Goal: Transaction & Acquisition: Purchase product/service

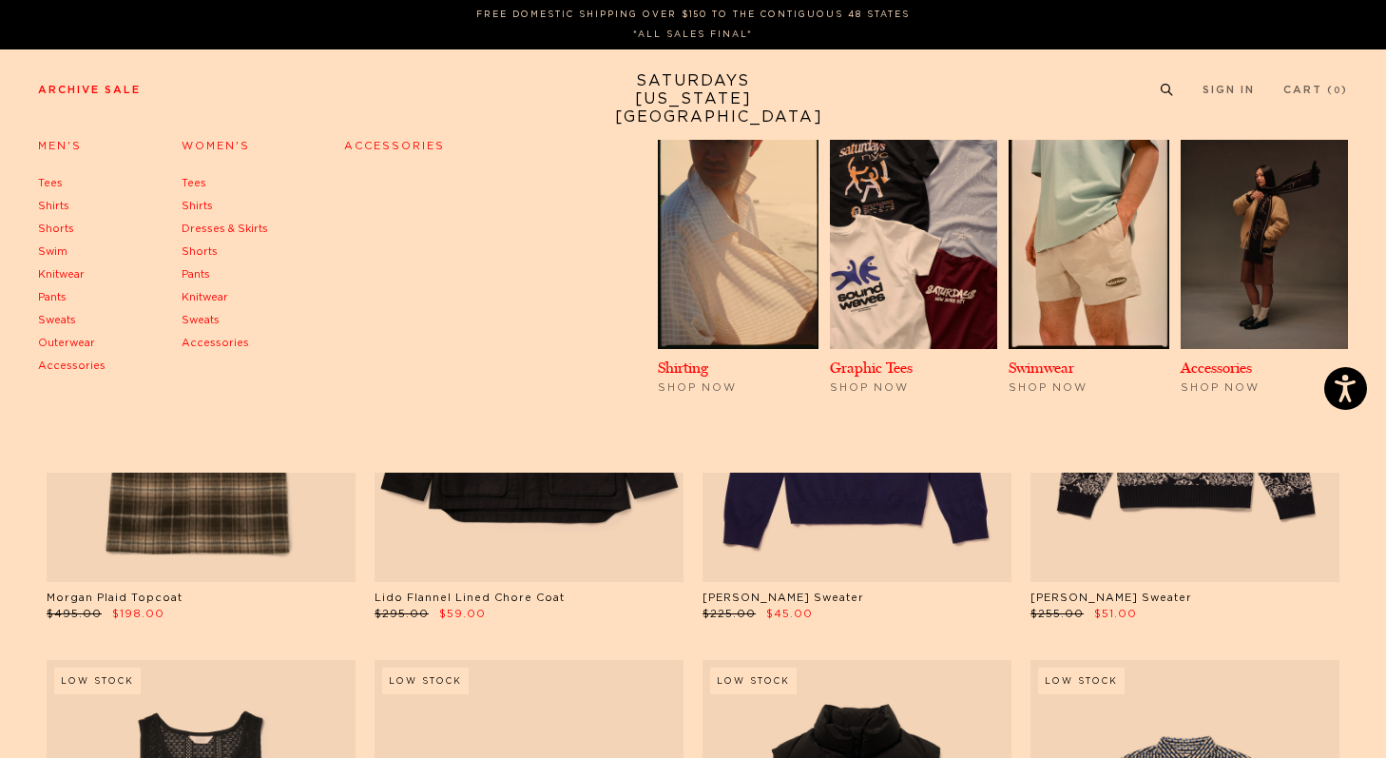
click at [194, 145] on link "Women's" at bounding box center [216, 146] width 68 height 10
click at [198, 140] on h4 "Women's" at bounding box center [225, 147] width 87 height 26
click at [214, 143] on link "Women's" at bounding box center [216, 146] width 68 height 10
click at [205, 139] on h4 "Women's" at bounding box center [225, 147] width 87 height 26
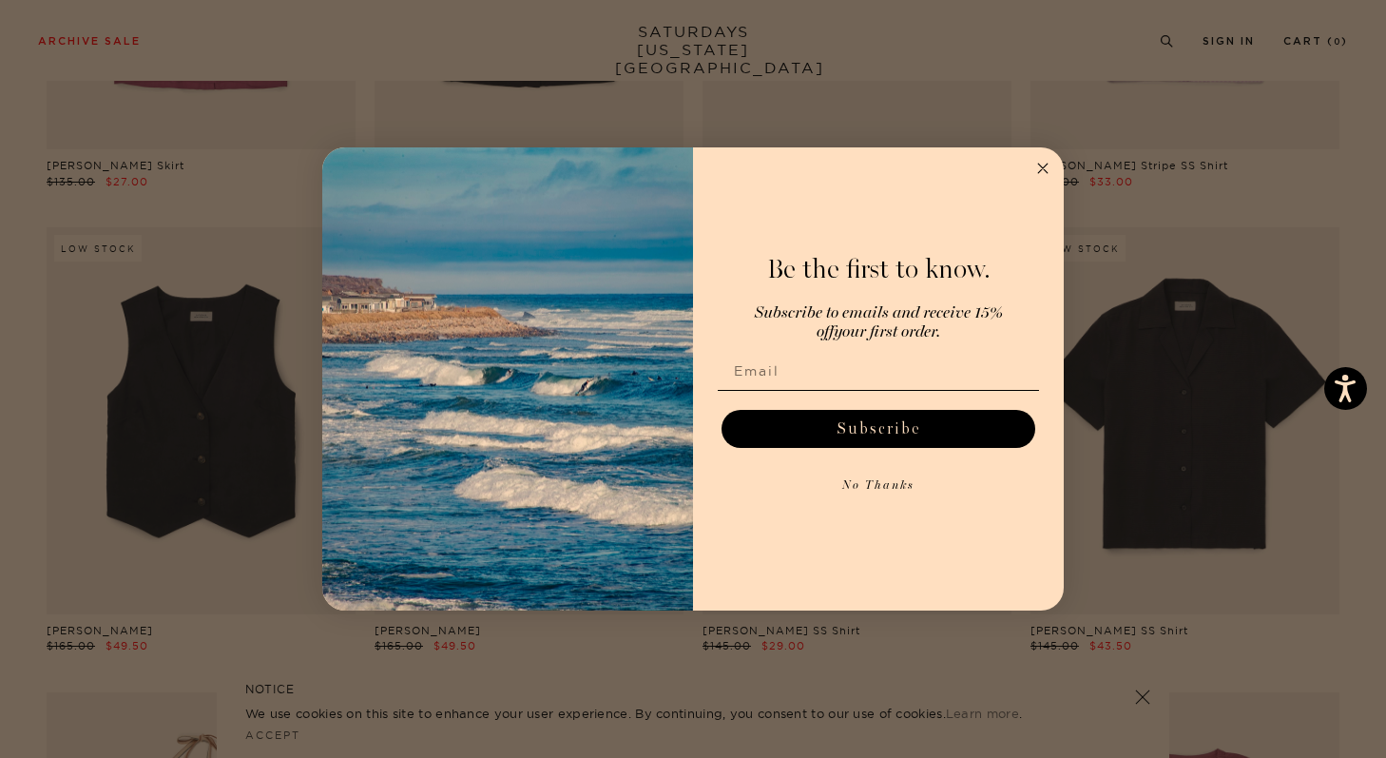
scroll to position [2396, 0]
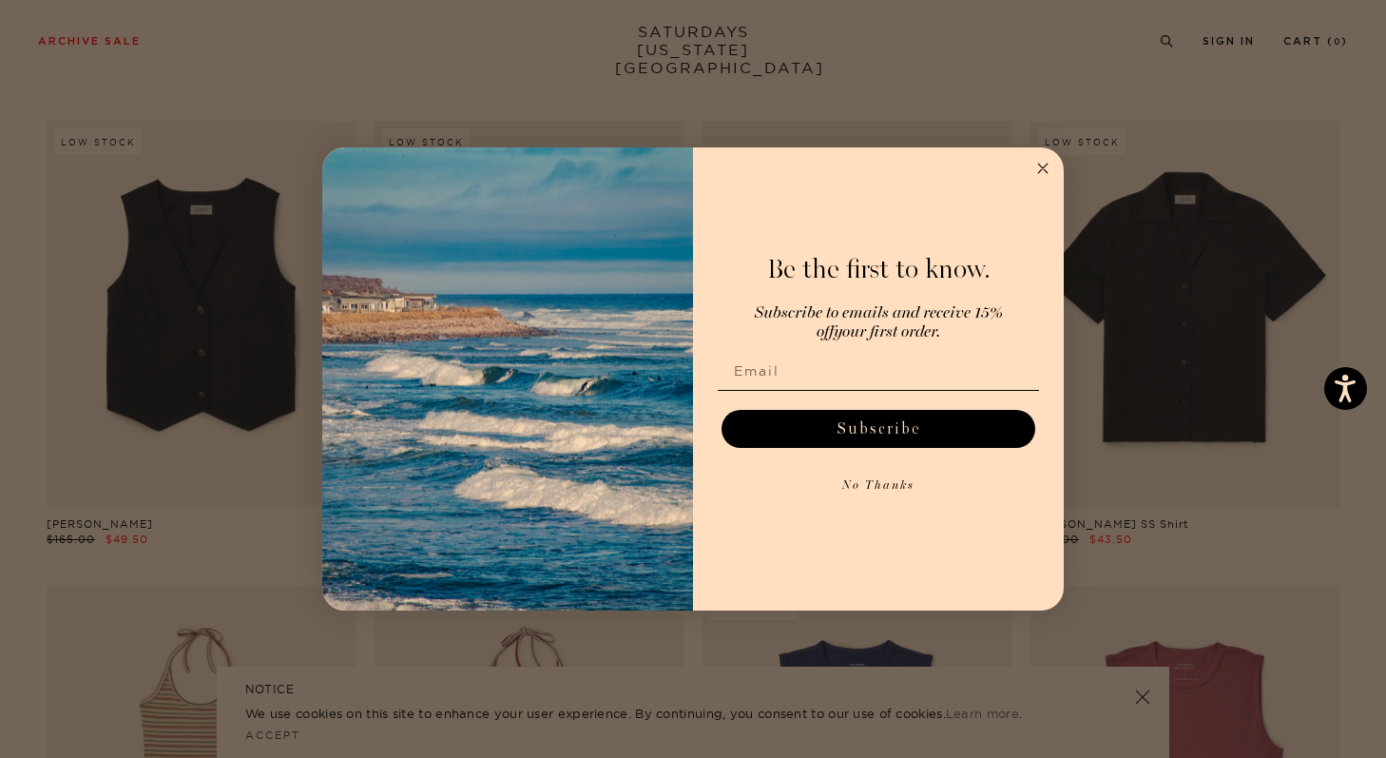
click at [1045, 165] on icon "Close dialog" at bounding box center [1043, 169] width 10 height 10
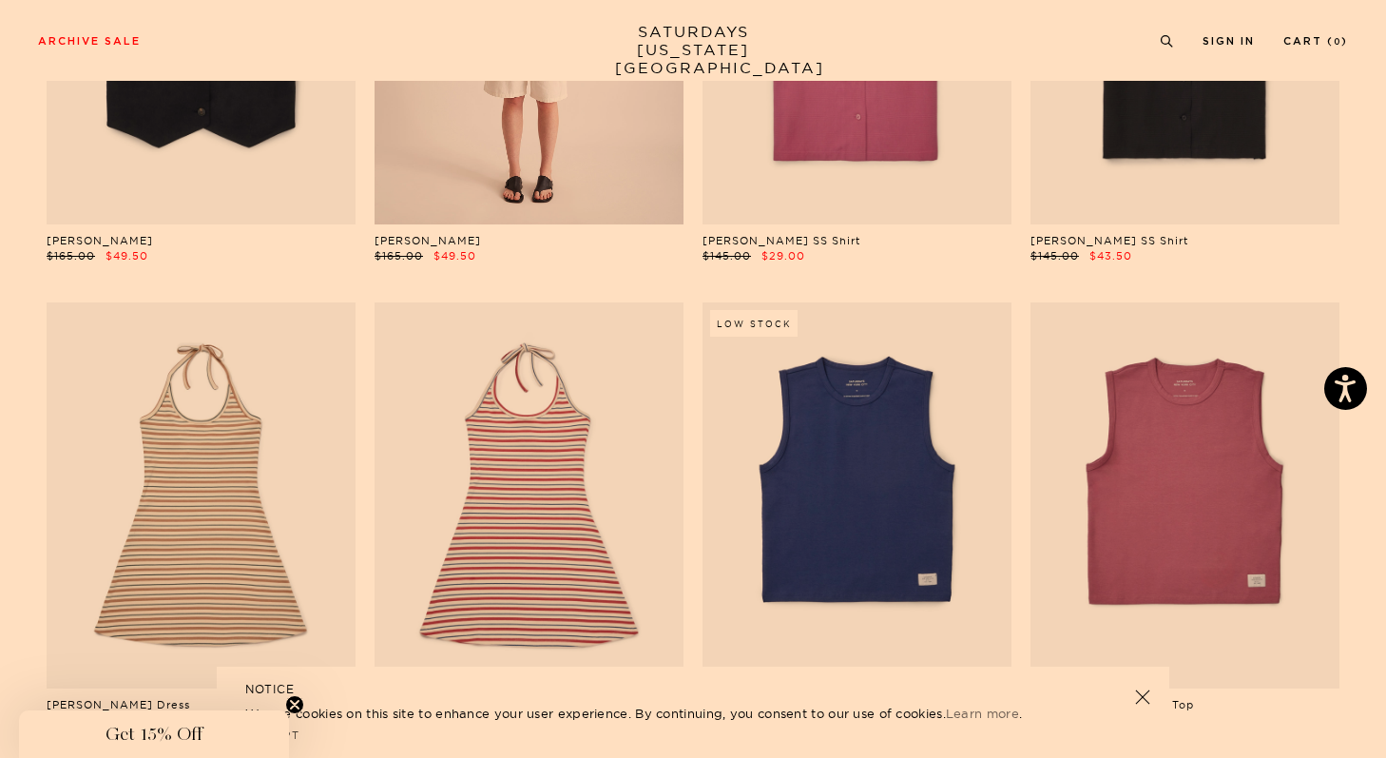
scroll to position [2705, 0]
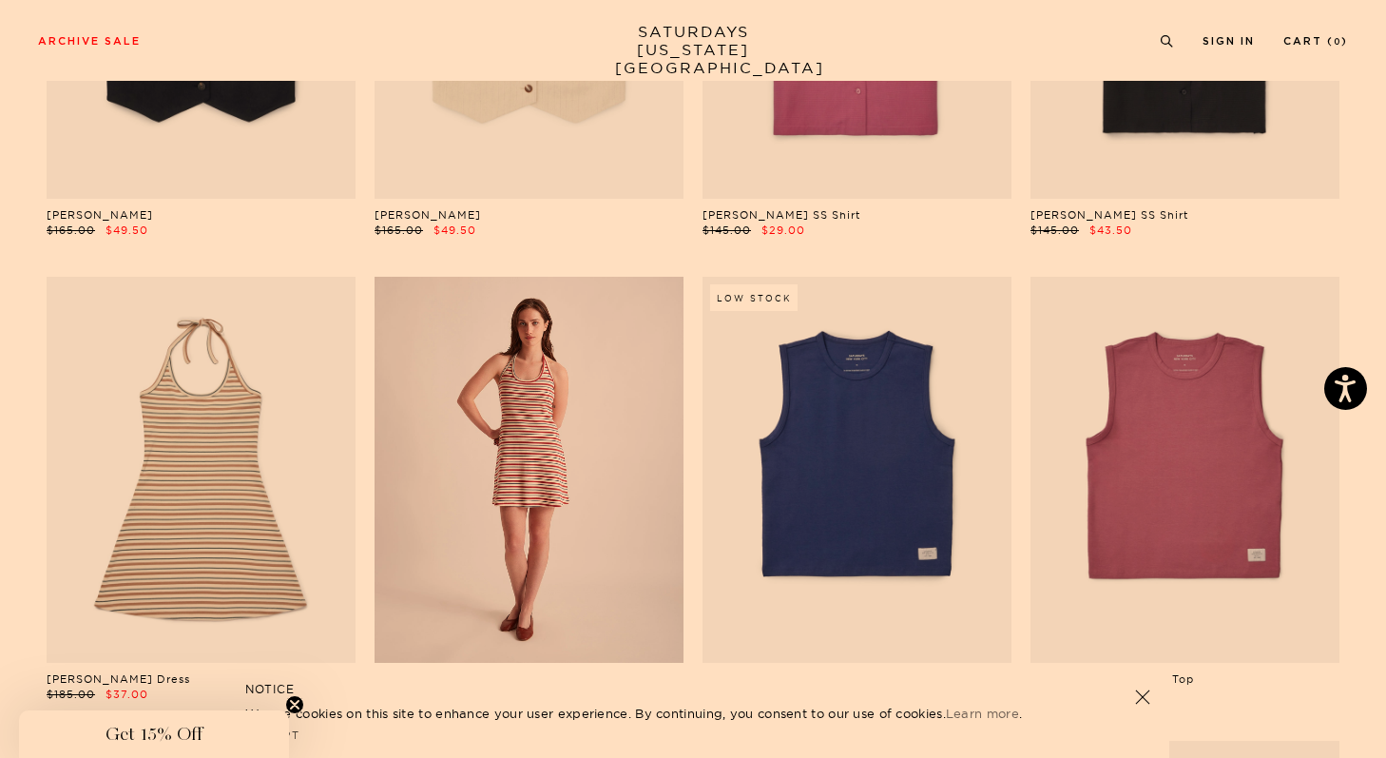
click at [648, 452] on link at bounding box center [529, 470] width 309 height 386
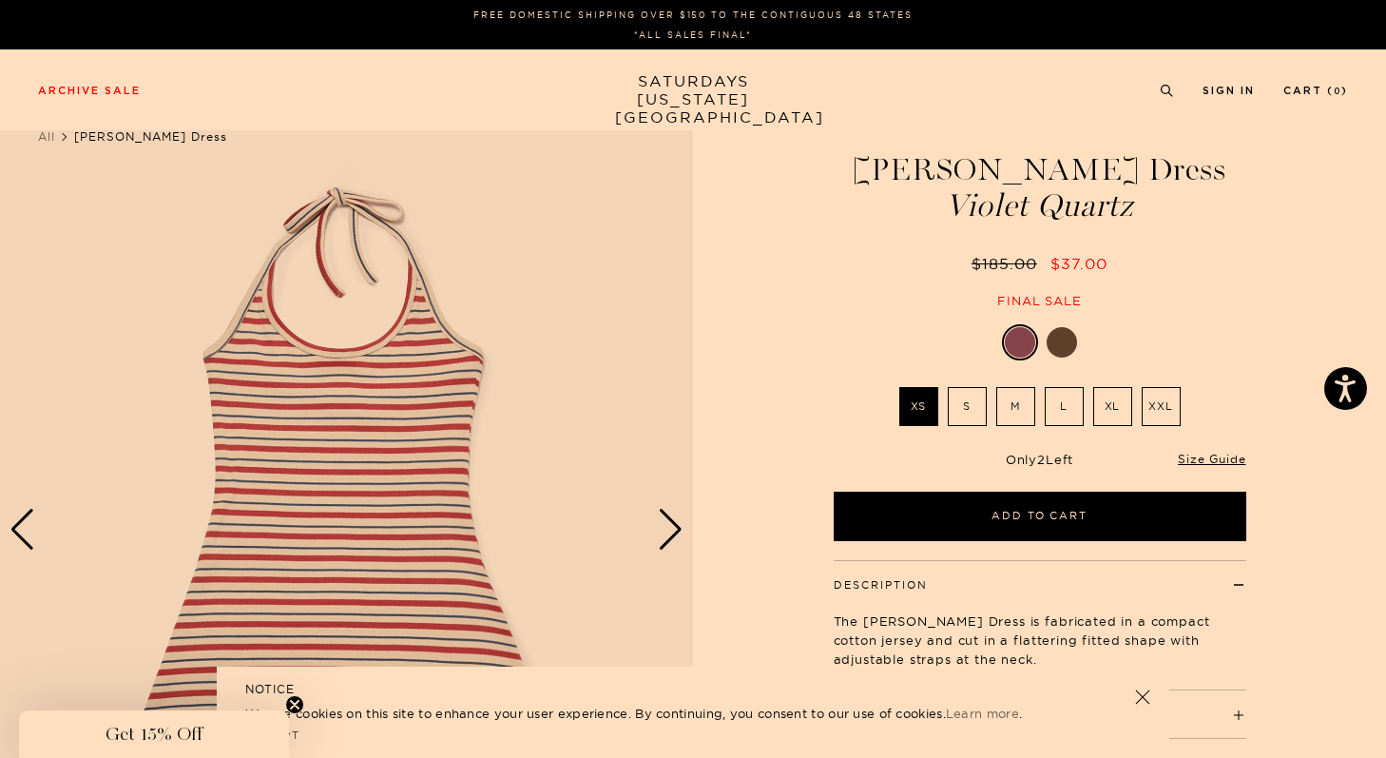
click at [1053, 346] on div at bounding box center [1062, 342] width 30 height 30
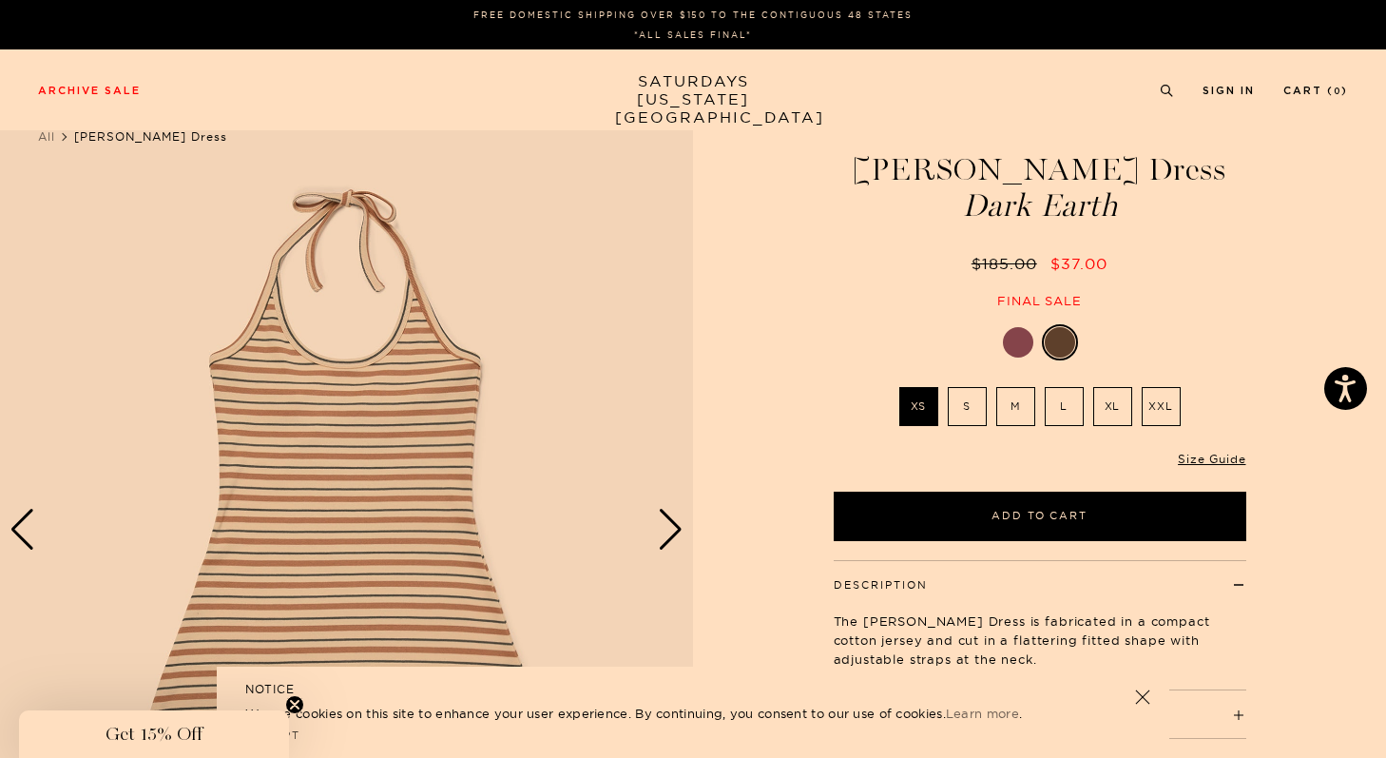
click at [1010, 344] on div at bounding box center [1018, 342] width 30 height 30
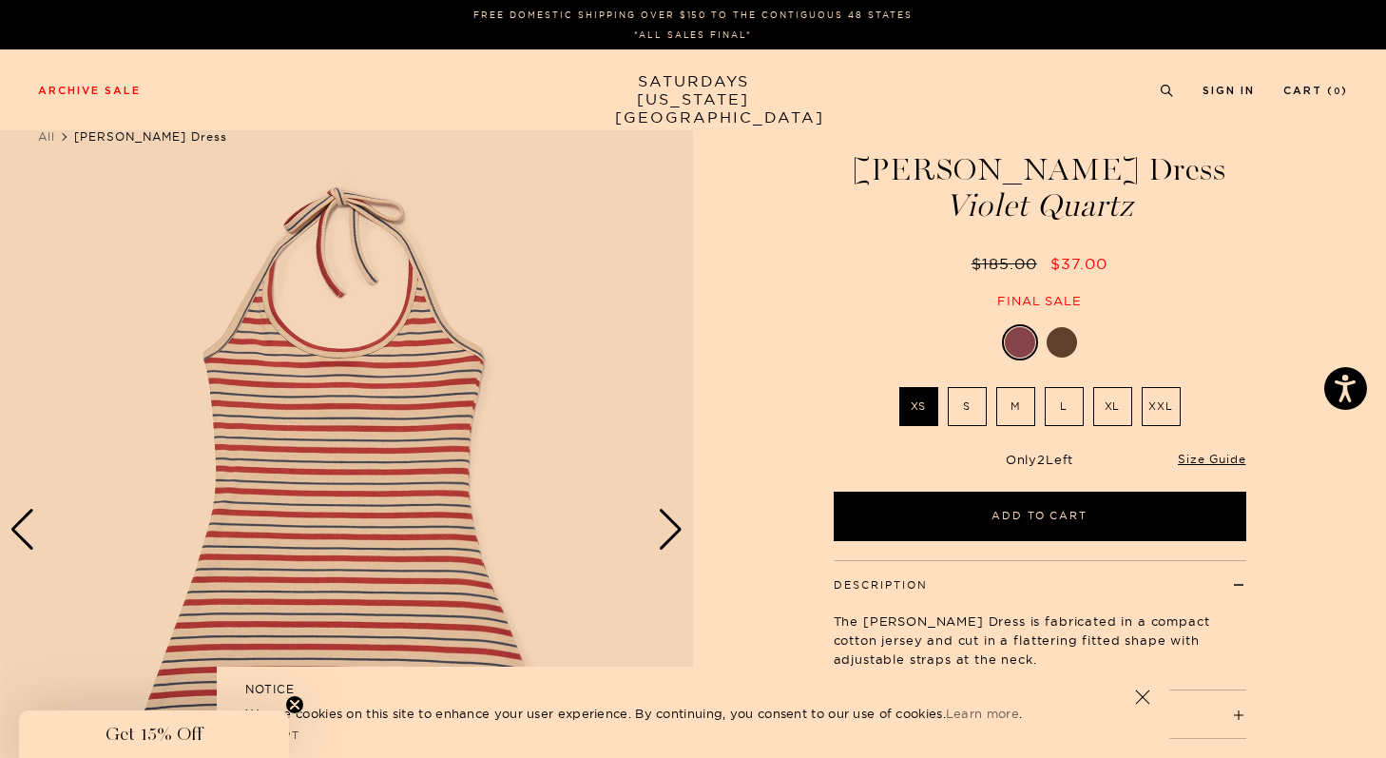
click at [649, 533] on img at bounding box center [346, 529] width 693 height 866
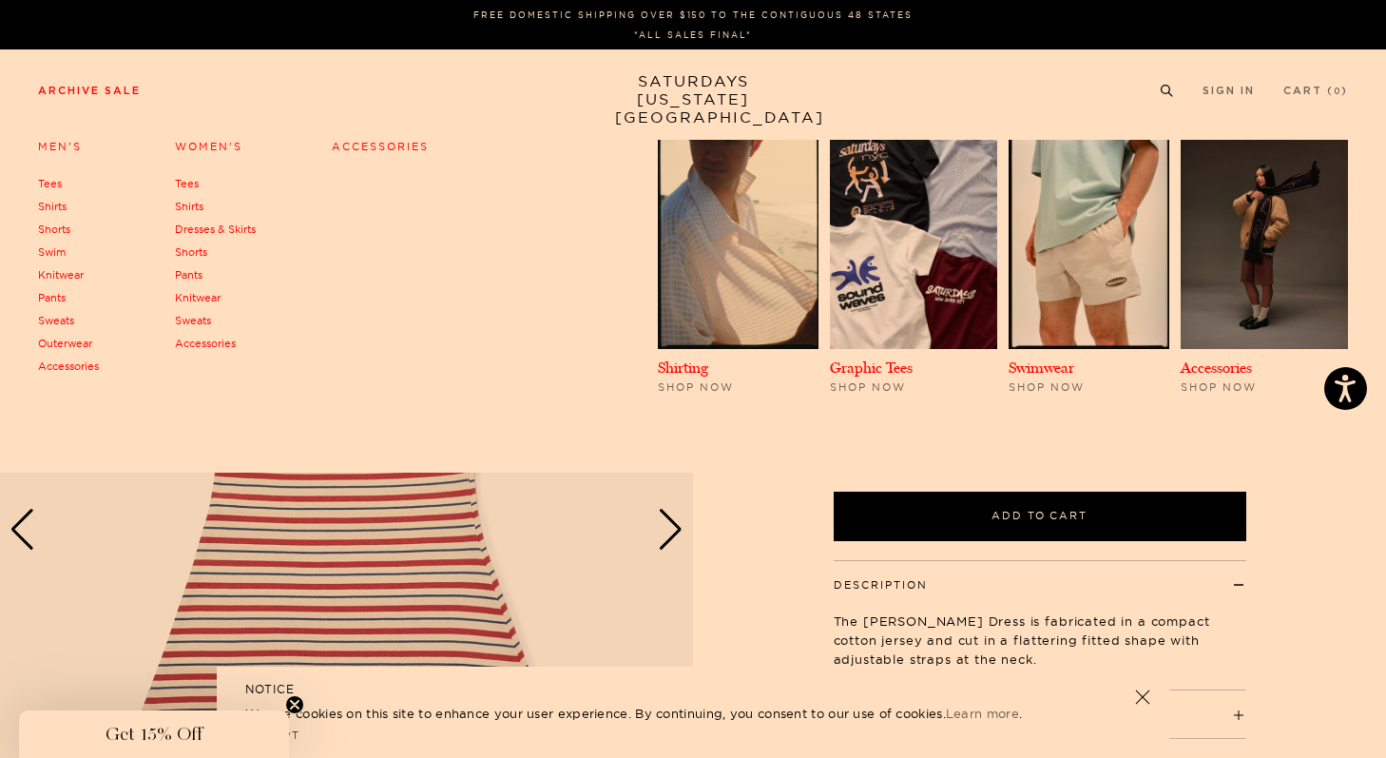
click at [390, 147] on link "Accessories" at bounding box center [380, 146] width 97 height 13
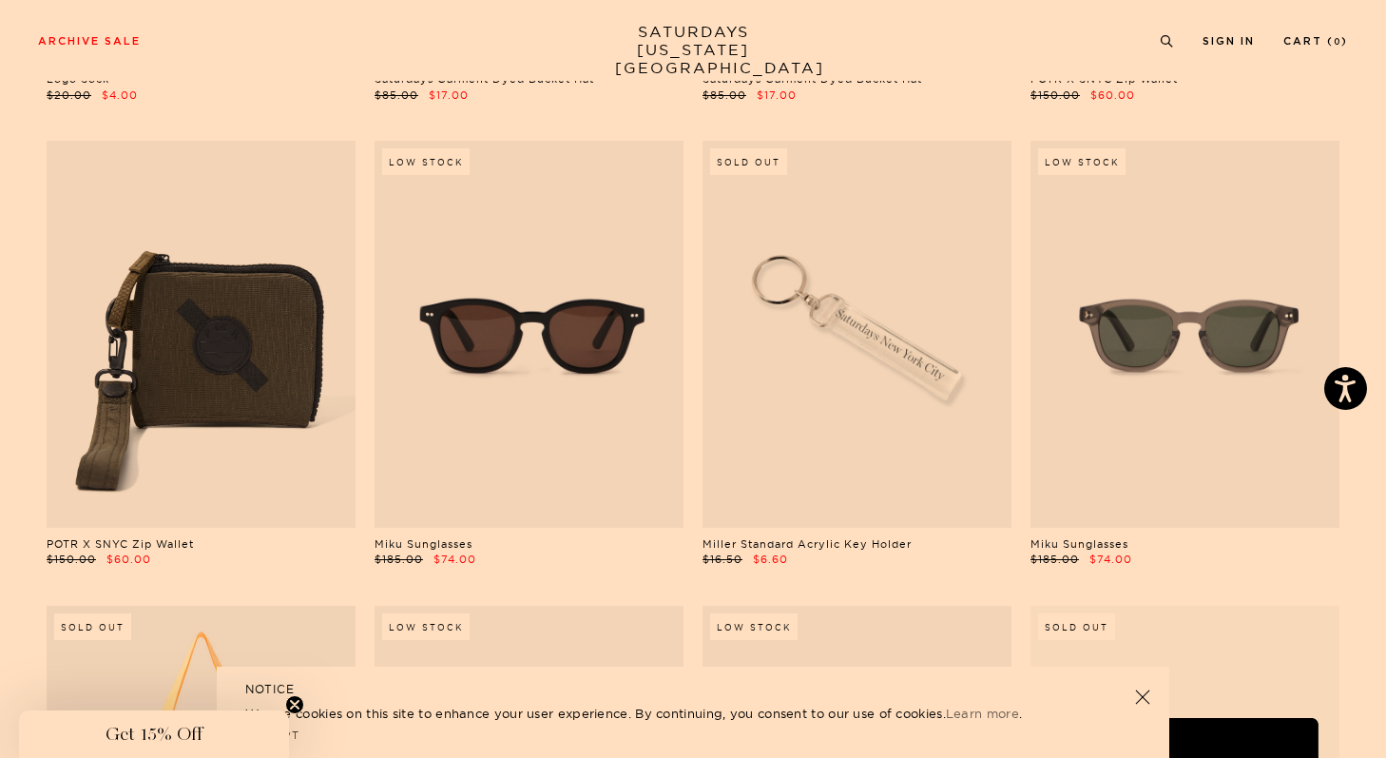
scroll to position [518, 0]
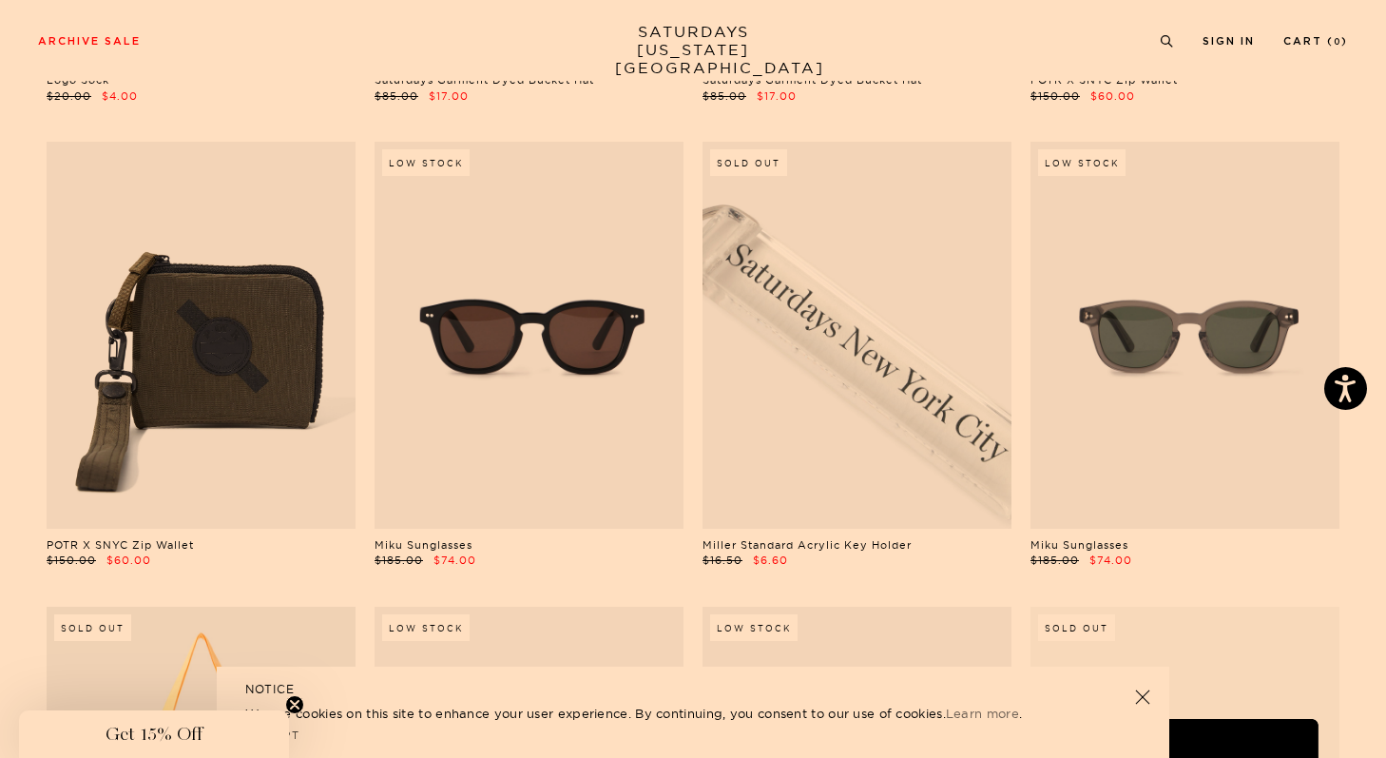
click at [869, 389] on link at bounding box center [857, 335] width 309 height 386
